Goal: Information Seeking & Learning: Learn about a topic

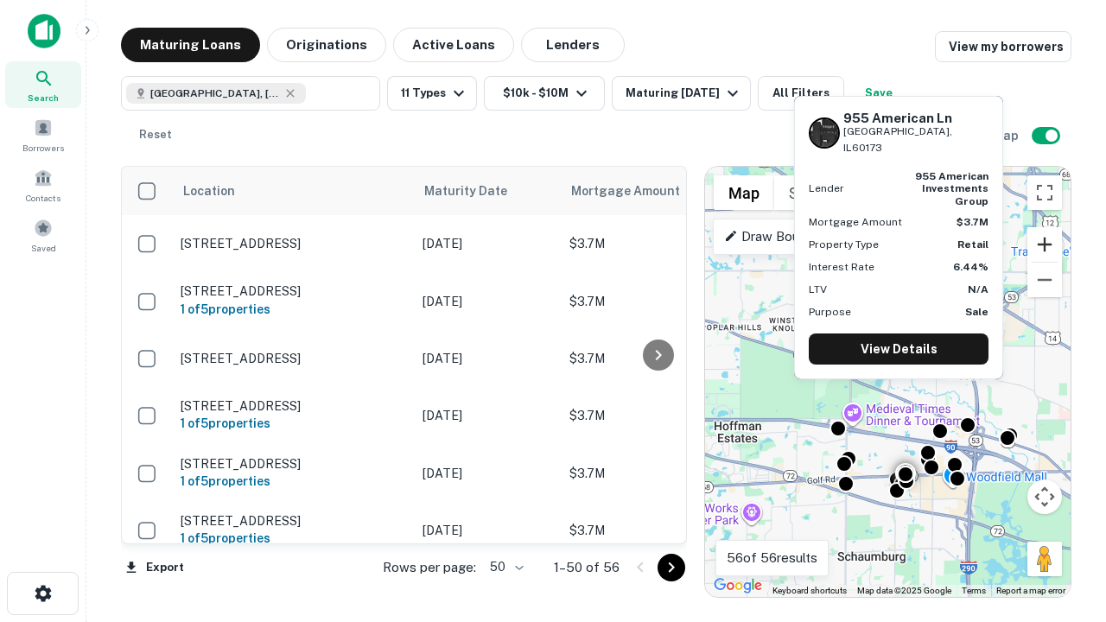
click at [1045, 245] on button "Zoom in" at bounding box center [1044, 244] width 35 height 35
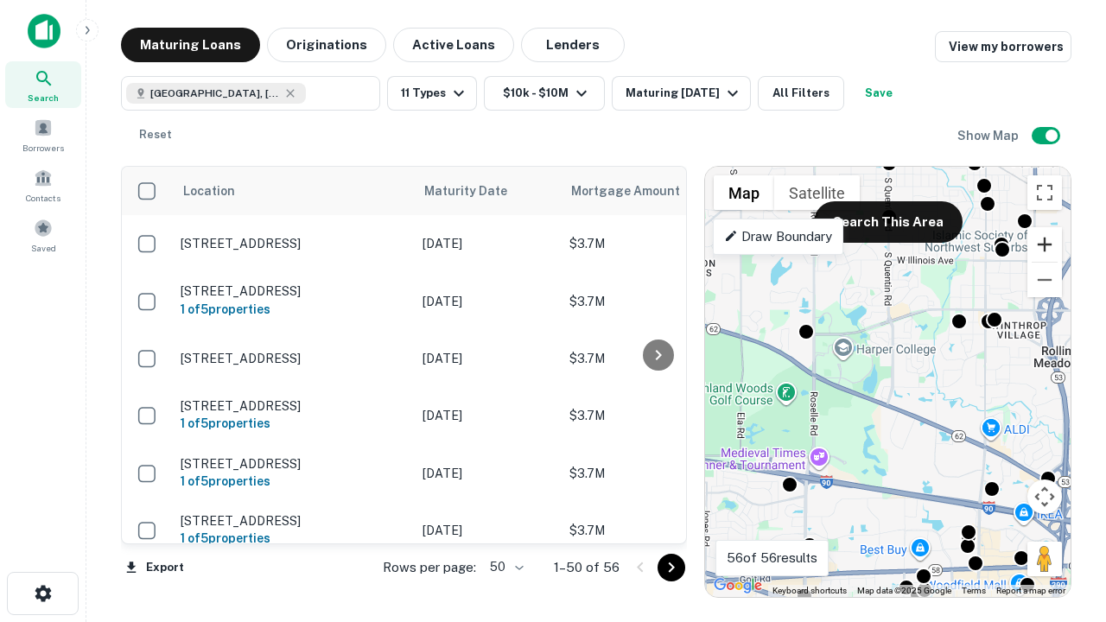
click at [1045, 245] on button "Zoom in" at bounding box center [1044, 244] width 35 height 35
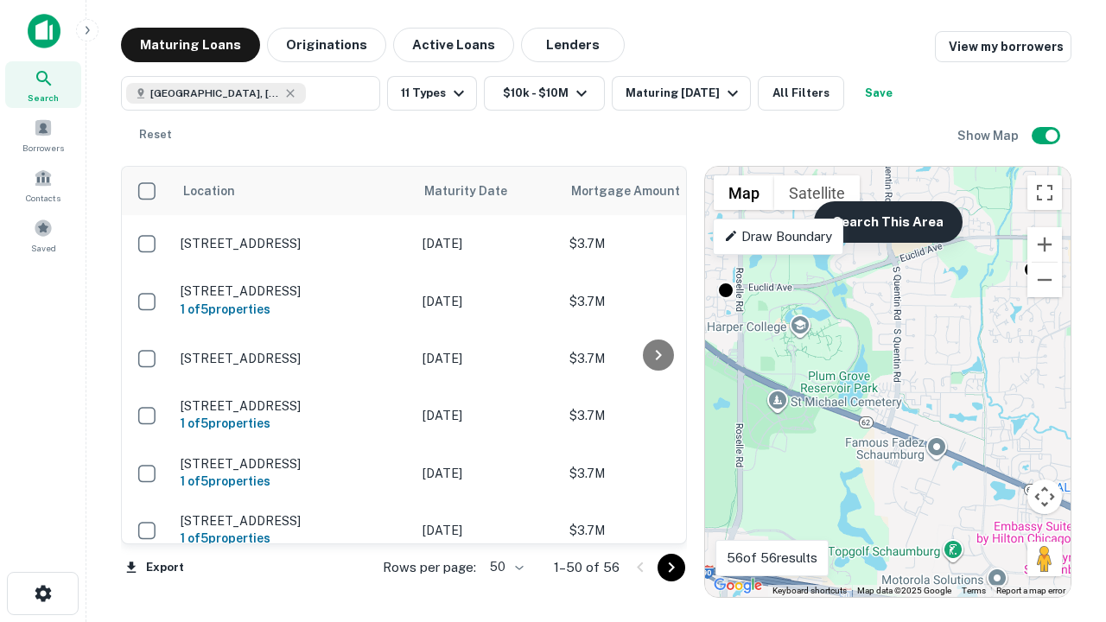
click at [887, 222] on button "Search This Area" at bounding box center [888, 221] width 149 height 41
